Goal: Information Seeking & Learning: Compare options

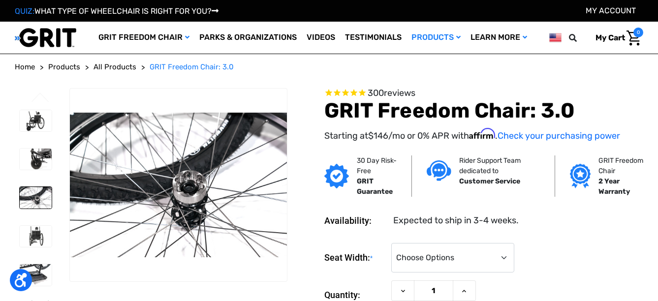
click at [37, 222] on li at bounding box center [35, 236] width 41 height 31
click at [36, 234] on img at bounding box center [36, 236] width 32 height 21
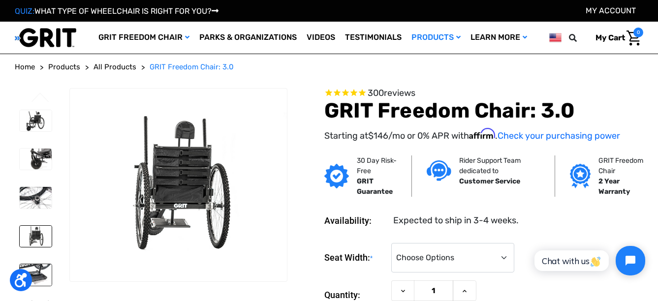
click at [40, 266] on img at bounding box center [36, 274] width 32 height 21
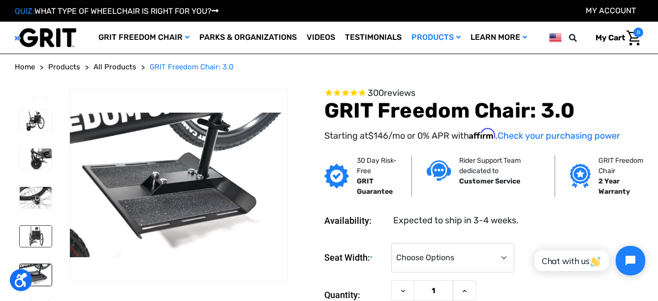
click at [35, 240] on img at bounding box center [36, 236] width 32 height 21
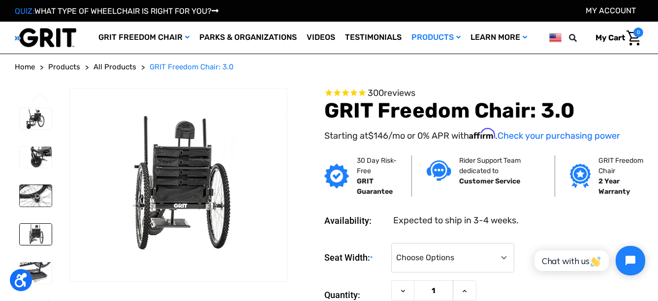
click at [38, 189] on img at bounding box center [36, 195] width 32 height 21
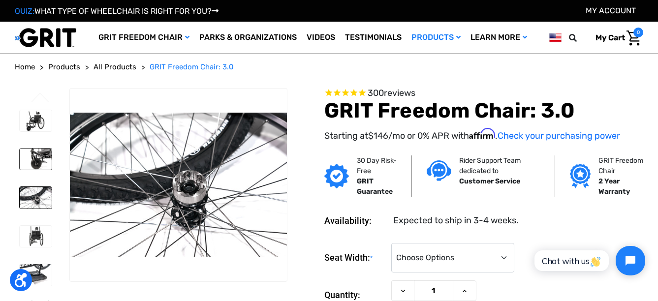
click at [35, 159] on img at bounding box center [36, 159] width 32 height 21
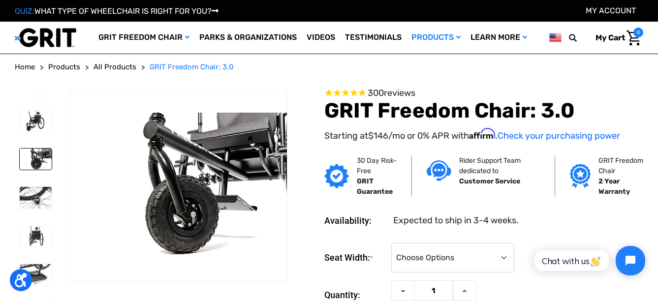
click at [38, 135] on li at bounding box center [35, 120] width 41 height 31
click at [41, 113] on img at bounding box center [36, 120] width 32 height 21
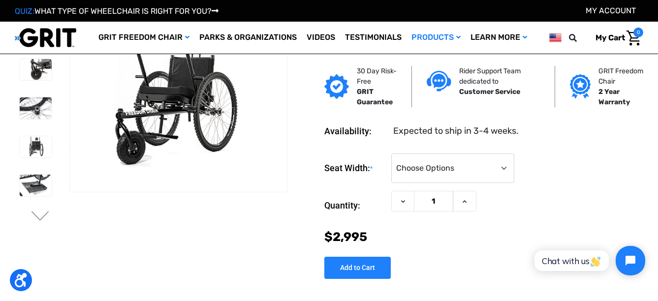
scroll to position [40, 0]
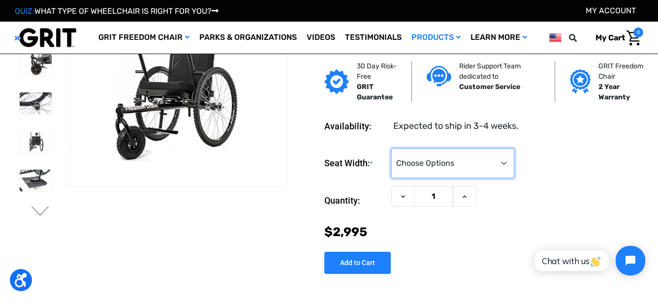
click at [490, 152] on select "Choose Options 16" 18" 20"" at bounding box center [452, 164] width 123 height 30
click at [391, 149] on select "Choose Options 16" 18" 20"" at bounding box center [452, 164] width 123 height 30
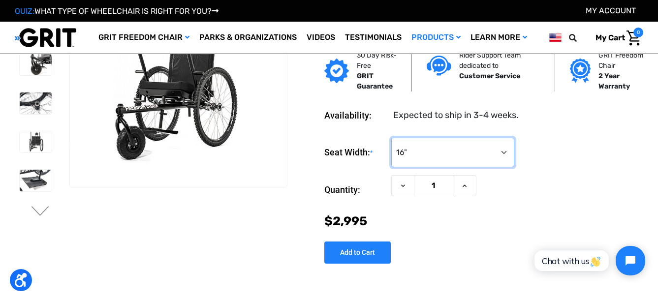
click at [438, 165] on select "Choose Options 16" 18" 20"" at bounding box center [452, 153] width 123 height 30
click at [391, 138] on select "Choose Options 16" 18" 20"" at bounding box center [452, 153] width 123 height 30
click at [416, 160] on select "Choose Options 16" 18" 20"" at bounding box center [452, 153] width 123 height 30
select select "326"
click at [391, 138] on select "Choose Options 16" 18" 20"" at bounding box center [452, 153] width 123 height 30
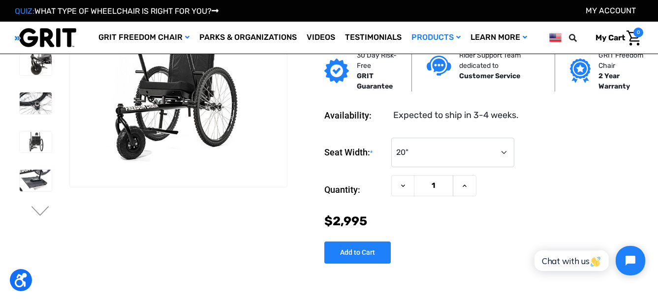
click at [397, 228] on div "Now: $2,995" at bounding box center [483, 221] width 319 height 19
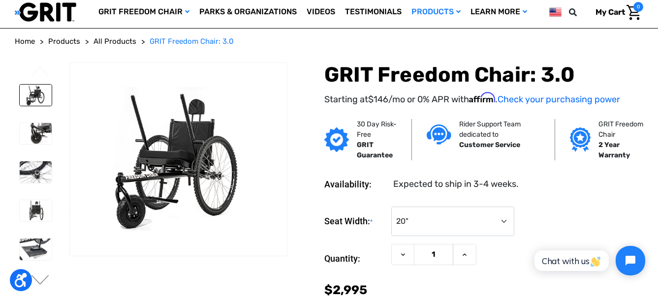
scroll to position [0, 0]
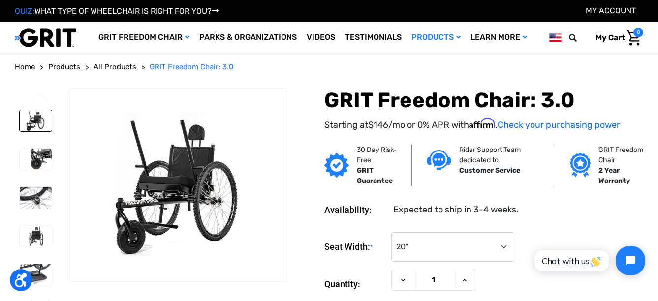
click at [597, 217] on section "Availability: Expected to ship in 3-4 weeks. Seat Width: * Choose Options 16" 1…" at bounding box center [469, 273] width 356 height 170
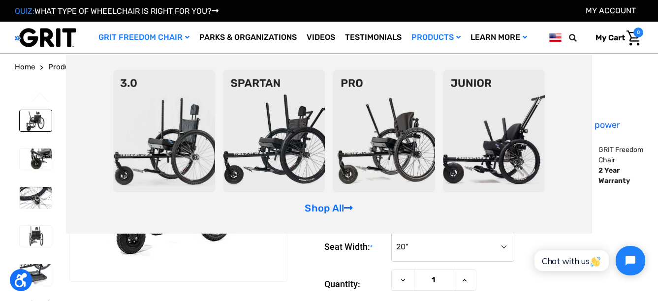
click at [280, 125] on img at bounding box center [274, 131] width 102 height 123
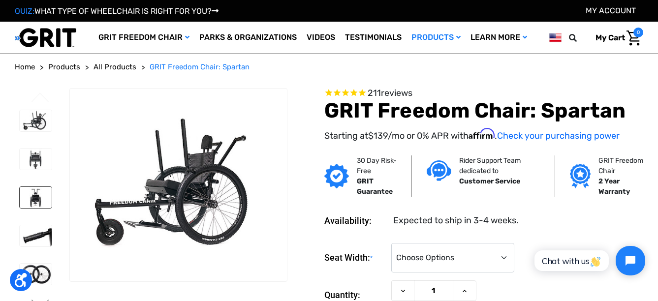
click at [37, 192] on img at bounding box center [36, 197] width 32 height 21
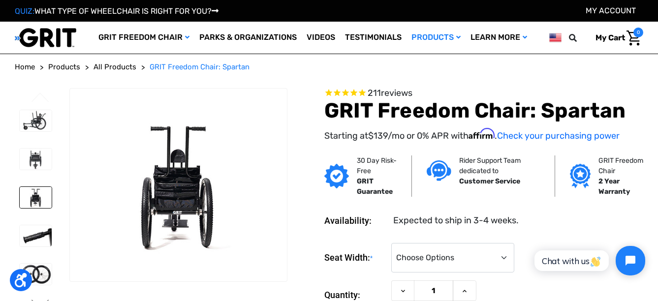
click at [30, 198] on img at bounding box center [36, 197] width 32 height 21
click at [31, 233] on img at bounding box center [36, 235] width 32 height 21
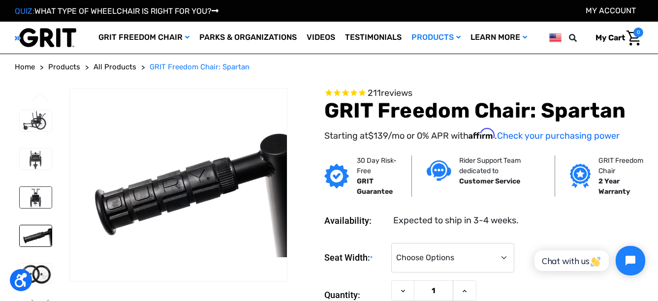
click at [36, 201] on img at bounding box center [36, 197] width 32 height 21
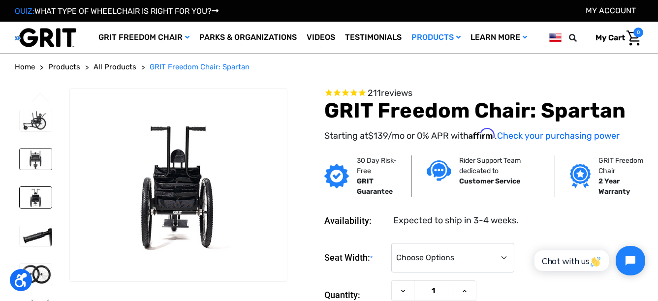
click at [33, 161] on img at bounding box center [36, 159] width 32 height 21
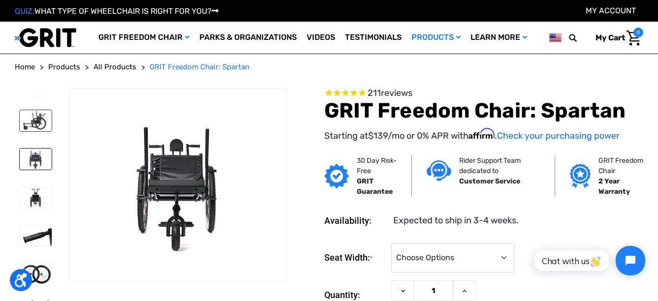
click at [35, 127] on img at bounding box center [36, 120] width 32 height 21
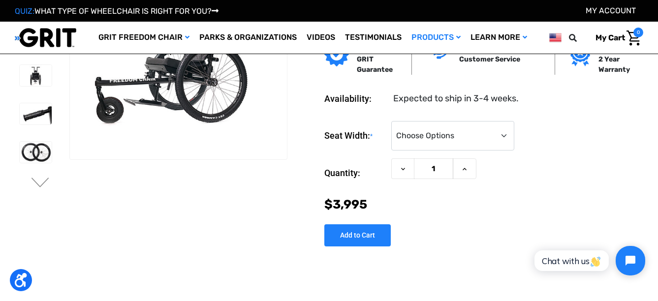
scroll to position [78, 0]
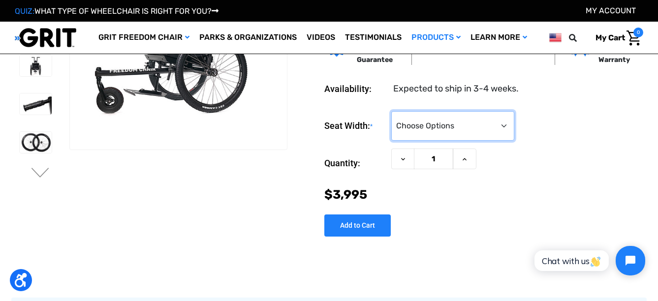
click at [511, 129] on select "Choose Options 16" 18" 20"" at bounding box center [452, 126] width 123 height 30
click at [391, 111] on select "Choose Options 16" 18" 20"" at bounding box center [452, 126] width 123 height 30
click at [491, 119] on select "Choose Options 16" 18" 20"" at bounding box center [452, 126] width 123 height 30
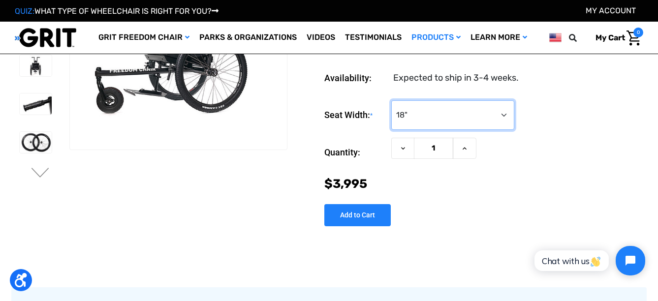
select select "326"
click at [391, 100] on select "Choose Options 16" 18" 20"" at bounding box center [452, 115] width 123 height 30
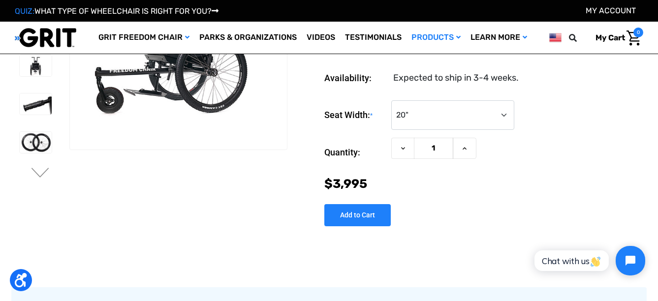
click at [641, 102] on div "Seat Width: * Choose Options 16" 18" 20"" at bounding box center [483, 115] width 319 height 30
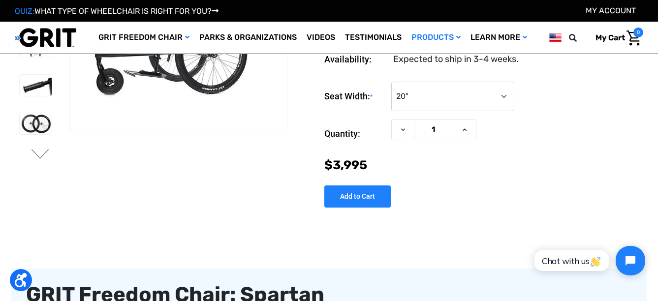
scroll to position [0, 0]
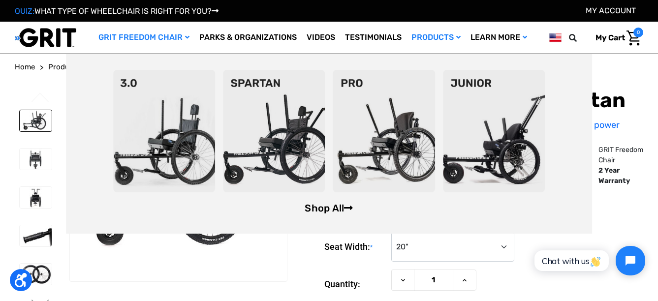
click at [321, 208] on link "Shop All" at bounding box center [329, 208] width 48 height 12
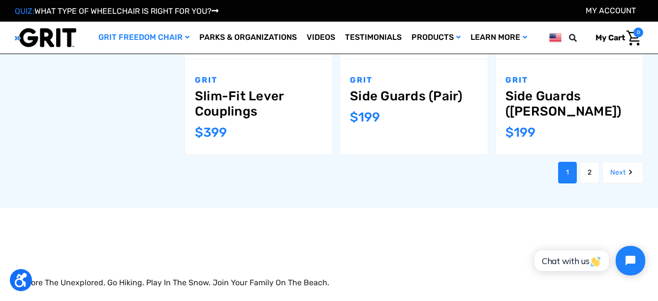
scroll to position [1095, 0]
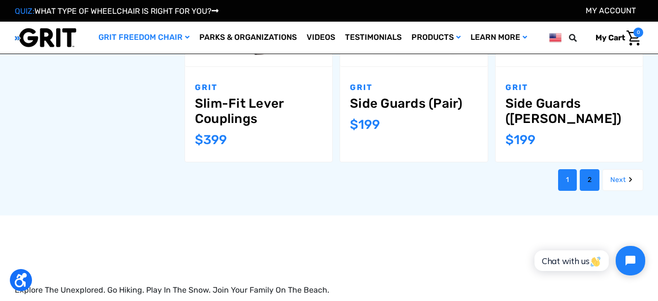
click at [582, 169] on link "2" at bounding box center [590, 180] width 20 height 22
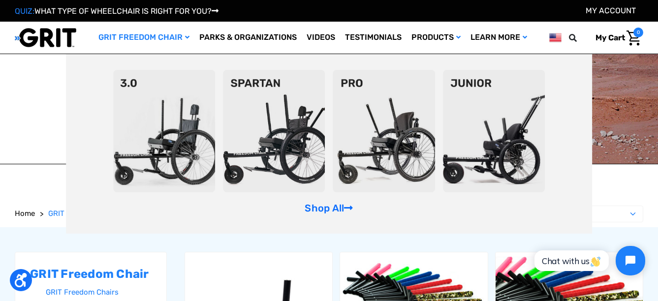
click at [504, 124] on img at bounding box center [494, 131] width 102 height 123
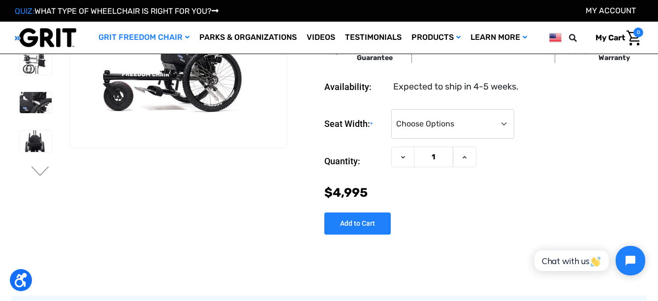
scroll to position [84, 0]
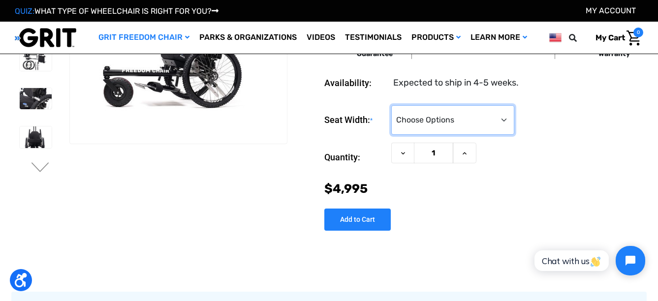
click at [481, 123] on select "Choose Options <10" 11-12"" at bounding box center [452, 120] width 123 height 30
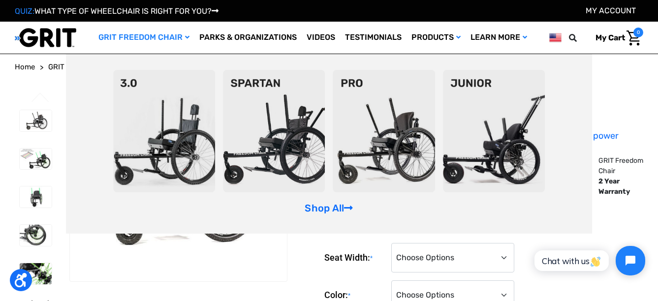
click at [392, 114] on img at bounding box center [384, 131] width 102 height 123
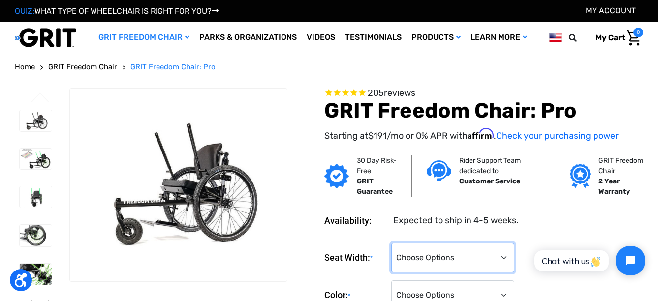
click at [433, 252] on select "Choose Options 16" 18" 20"" at bounding box center [452, 258] width 123 height 30
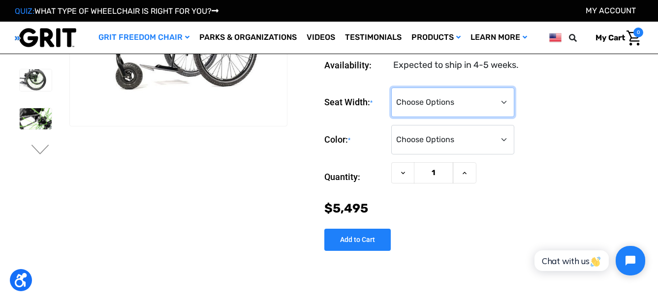
scroll to position [106, 0]
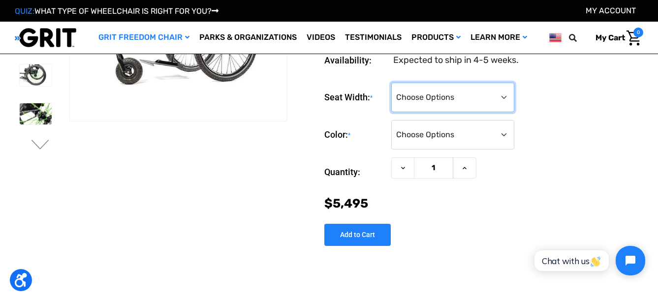
click at [477, 102] on select "Choose Options 16" 18" 20"" at bounding box center [452, 98] width 123 height 30
select select "325"
click at [391, 83] on select "Choose Options 16" 18" 20"" at bounding box center [452, 98] width 123 height 30
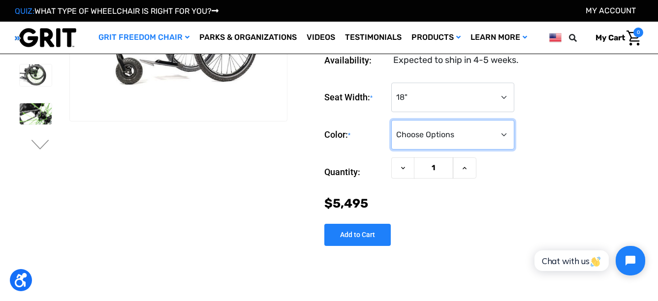
click at [450, 144] on form "Seat Width: * Choose Options 16" 18" 20" Color: * Choose Options Black Blue Gre…" at bounding box center [483, 148] width 319 height 130
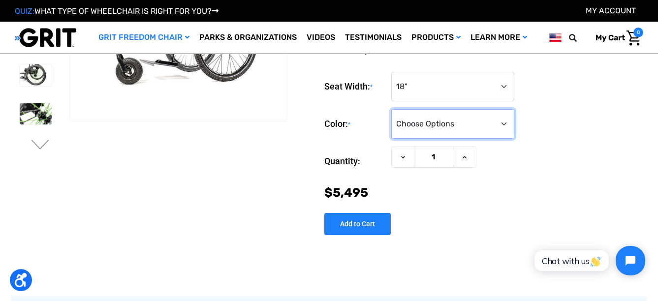
select select "335"
click at [391, 109] on select "Choose Options Black Blue Green Orange Pink Purple Red White Yellow" at bounding box center [452, 124] width 123 height 30
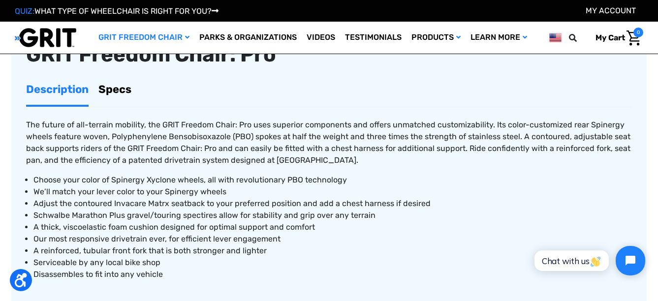
scroll to position [379, 0]
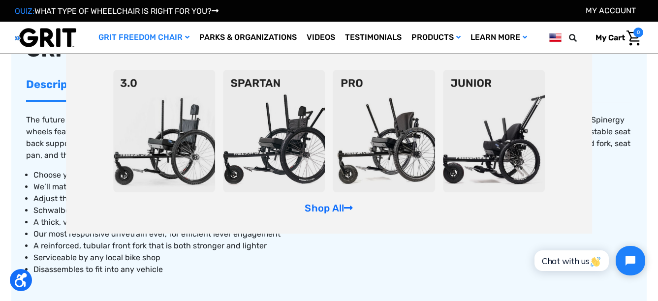
click at [163, 119] on img at bounding box center [164, 131] width 102 height 123
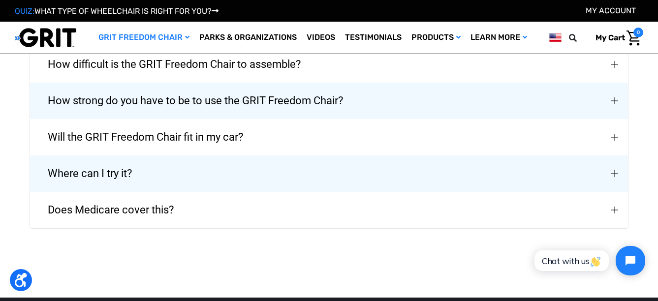
scroll to position [2277, 0]
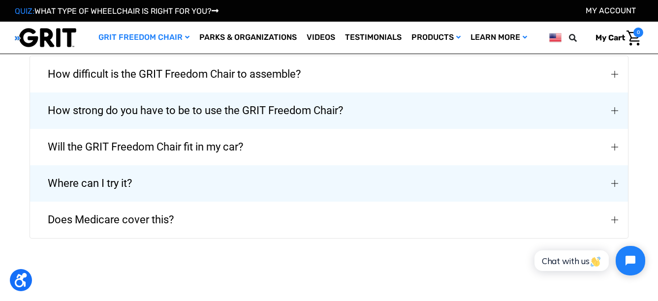
click at [613, 216] on img "Does Medicare cover this?" at bounding box center [614, 219] width 7 height 7
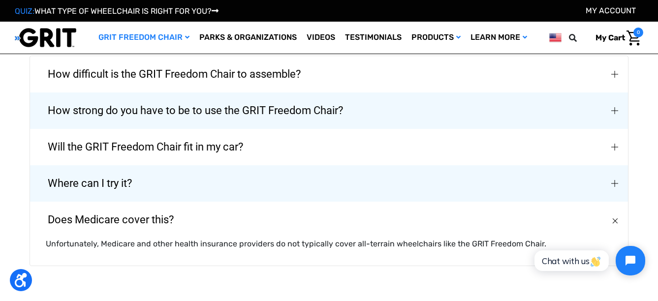
click at [612, 216] on img "Does Medicare cover this?" at bounding box center [615, 221] width 10 height 10
